Goal: Transaction & Acquisition: Book appointment/travel/reservation

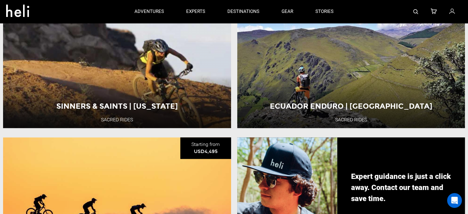
scroll to position [461, 0]
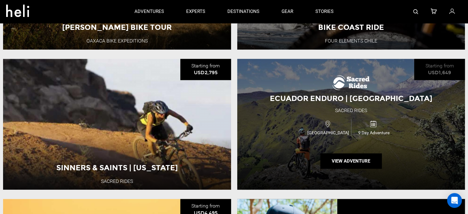
click at [349, 136] on span "[GEOGRAPHIC_DATA]" at bounding box center [328, 132] width 46 height 6
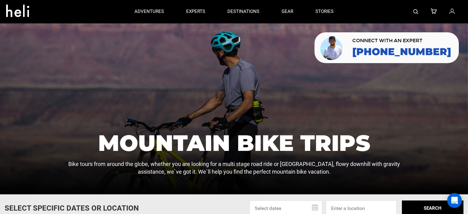
scroll to position [92, 0]
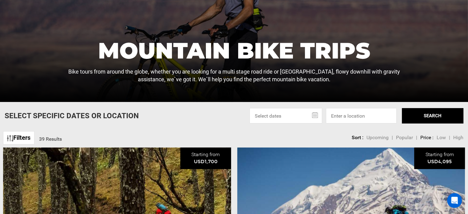
click at [305, 112] on input "text" at bounding box center [285, 115] width 73 height 15
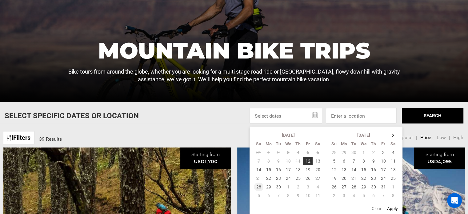
click at [258, 184] on td "28" at bounding box center [259, 186] width 10 height 9
click at [320, 185] on td "4" at bounding box center [318, 186] width 10 height 9
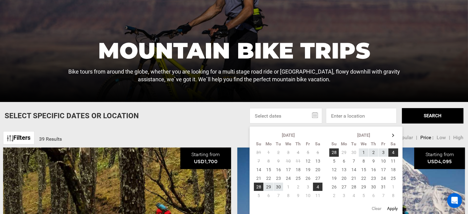
click at [427, 116] on button "SEARCH" at bounding box center [433, 115] width 62 height 15
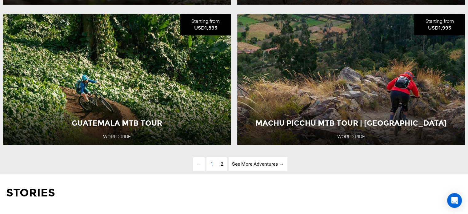
scroll to position [1630, 0]
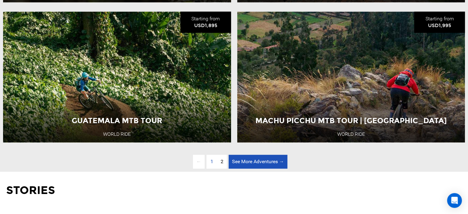
click at [254, 169] on link "See More Adventures → page" at bounding box center [258, 162] width 59 height 14
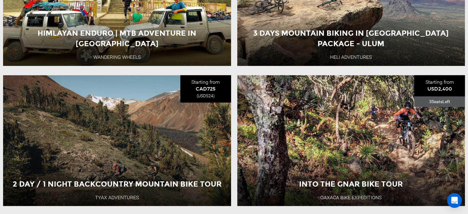
scroll to position [456, 0]
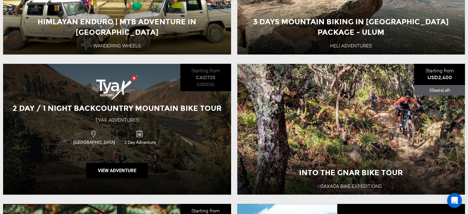
click at [155, 113] on span "2 Day / 1 Night Backcountry Mountain Bike Tour" at bounding box center [117, 108] width 209 height 9
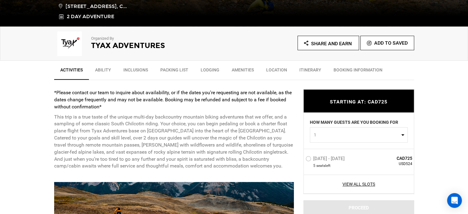
scroll to position [185, 0]
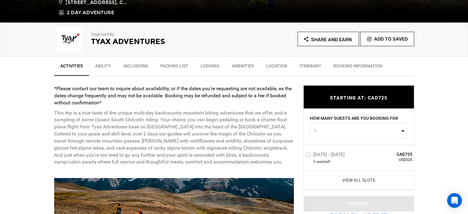
click at [361, 178] on link "View All Slots" at bounding box center [358, 180] width 107 height 6
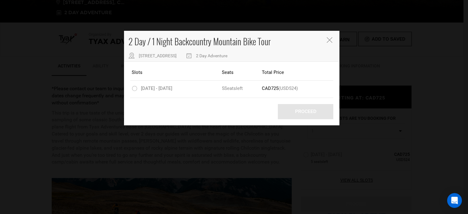
click at [328, 40] on icon "Close" at bounding box center [329, 40] width 6 height 6
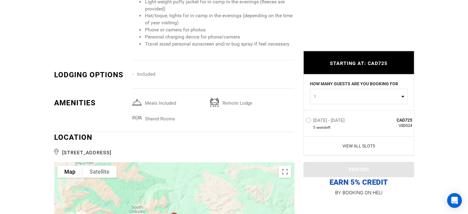
scroll to position [1107, 0]
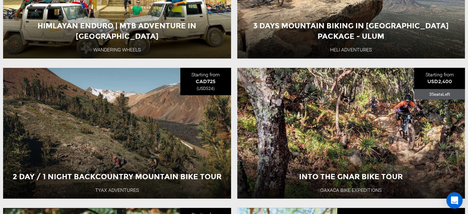
scroll to position [461, 0]
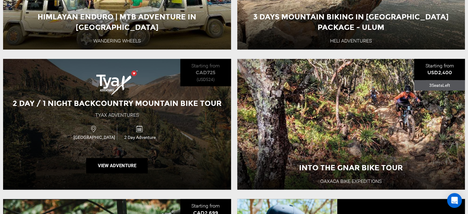
click at [193, 157] on div "2 Day / 1 Night Backcountry Mountain Bike Tour Tyax Adventures Canada 2 Day Adv…" at bounding box center [117, 124] width 228 height 131
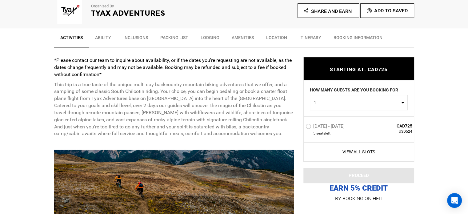
scroll to position [215, 0]
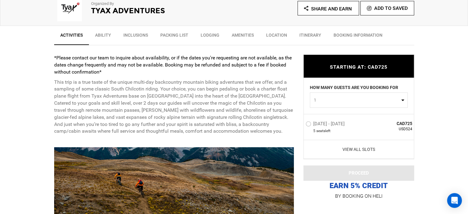
click at [380, 149] on link "View All Slots" at bounding box center [358, 149] width 107 height 6
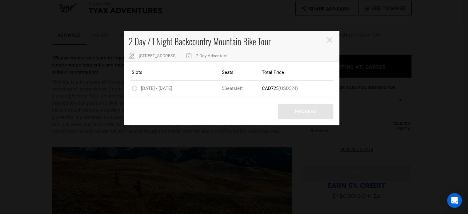
click at [326, 45] on div "2 Day / 1 Night Backcountry Mountain Bike Tour [STREET_ADDRESS] 2 Day Adventure" at bounding box center [231, 46] width 215 height 31
click at [327, 42] on icon "Close" at bounding box center [329, 40] width 6 height 6
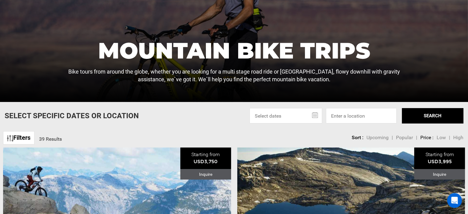
scroll to position [185, 0]
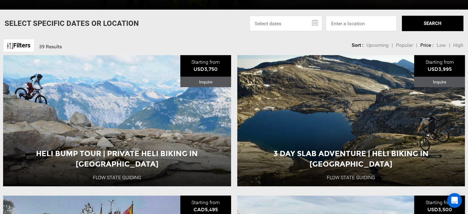
click at [310, 22] on input "text" at bounding box center [285, 23] width 73 height 15
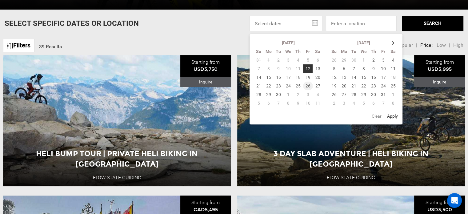
click at [306, 83] on td "26" at bounding box center [308, 86] width 10 height 9
click at [309, 94] on td "3" at bounding box center [308, 94] width 10 height 9
click at [420, 27] on button "SEARCH" at bounding box center [433, 23] width 62 height 15
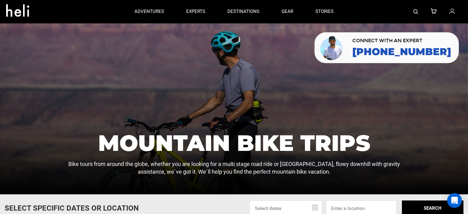
scroll to position [92, 0]
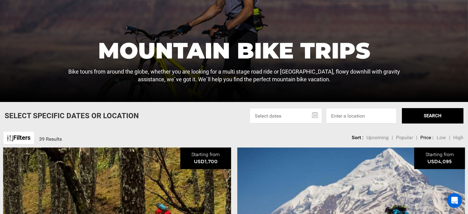
click at [439, 138] on span "Low" at bounding box center [440, 137] width 9 height 6
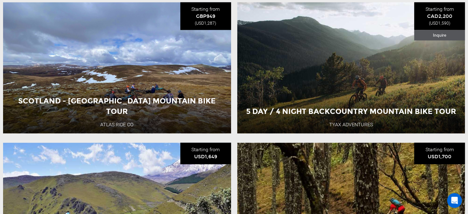
scroll to position [800, 0]
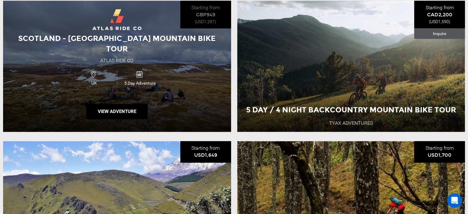
click at [131, 30] on img at bounding box center [116, 19] width 49 height 21
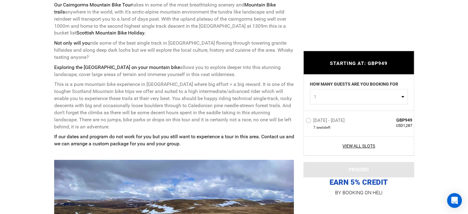
scroll to position [277, 0]
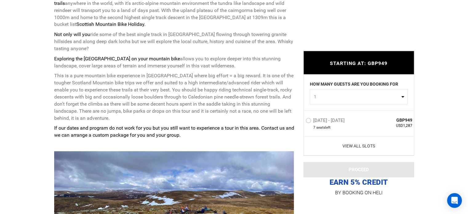
click at [357, 146] on link "View All Slots" at bounding box center [358, 146] width 107 height 6
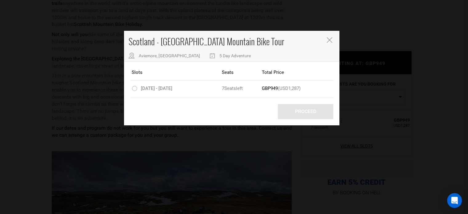
click at [326, 37] on div "Scotland - [GEOGRAPHIC_DATA] Mountain Bike Tour Aviemore, [GEOGRAPHIC_DATA] 5 D…" at bounding box center [231, 46] width 215 height 31
click at [329, 39] on icon "Close" at bounding box center [329, 40] width 6 height 6
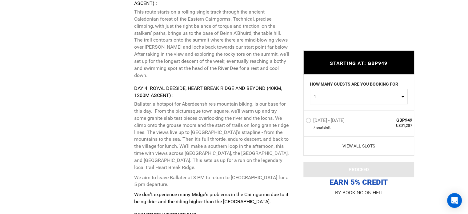
scroll to position [1722, 0]
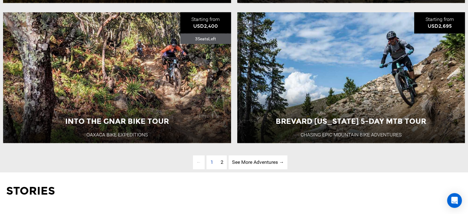
scroll to position [1630, 0]
